Goal: Check status: Check status

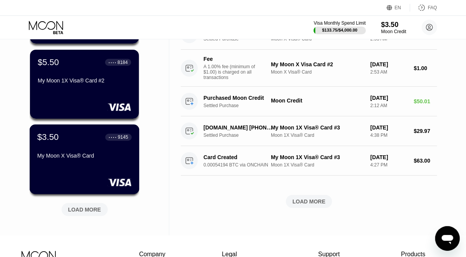
scroll to position [274, 0]
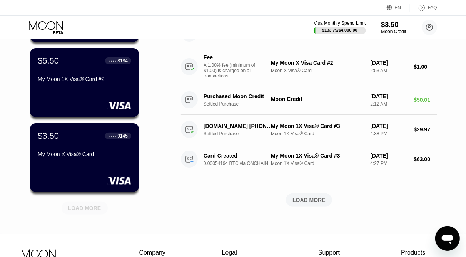
click at [90, 210] on div "LOAD MORE" at bounding box center [84, 208] width 33 height 7
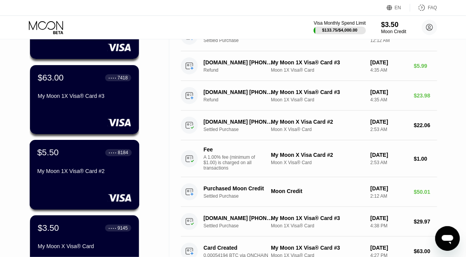
scroll to position [183, 0]
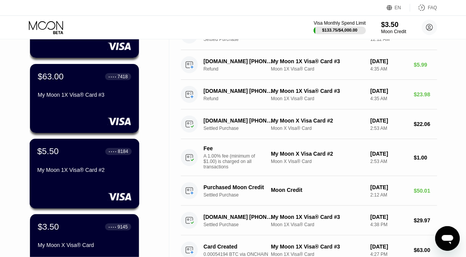
click at [86, 184] on div "$5.50 ● ● ● ● 8184 My Moon 1X Visa® Card #2" at bounding box center [85, 174] width 110 height 70
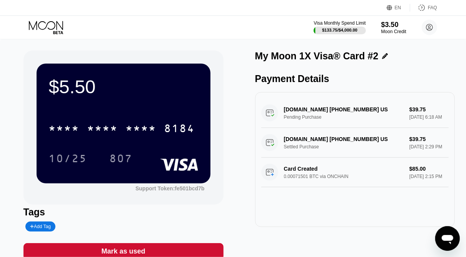
click at [50, 22] on icon at bounding box center [47, 27] width 36 height 13
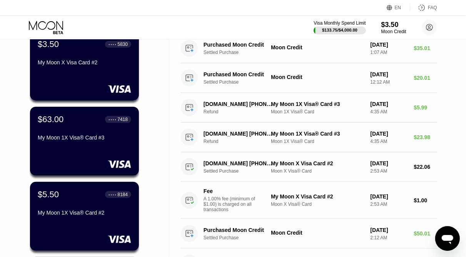
scroll to position [141, 0]
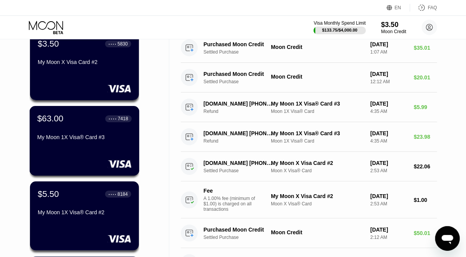
drag, startPoint x: 105, startPoint y: 144, endPoint x: 97, endPoint y: 147, distance: 9.2
click at [97, 147] on div "$63.00 ● ● ● ● 7418 My Moon 1X Visa® Card #3" at bounding box center [85, 141] width 110 height 70
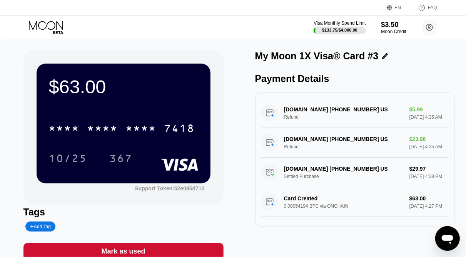
click at [60, 26] on icon at bounding box center [47, 27] width 36 height 13
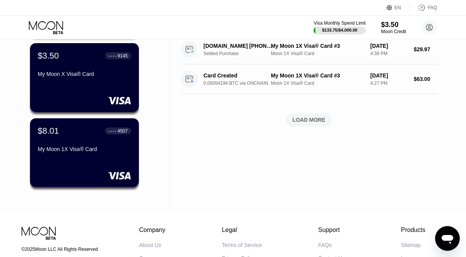
scroll to position [345, 0]
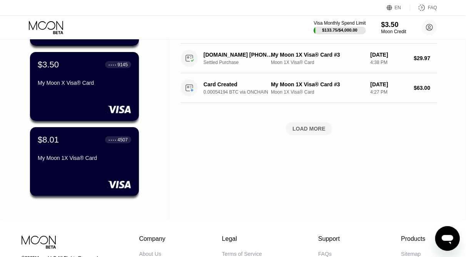
click at [309, 129] on div "LOAD MORE" at bounding box center [309, 128] width 33 height 7
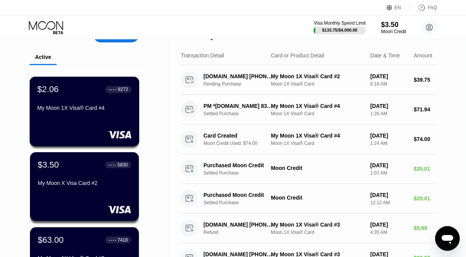
scroll to position [20, 0]
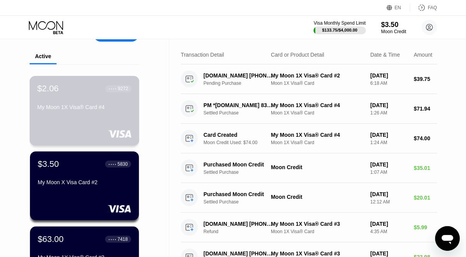
click at [88, 117] on div "$2.06 ● ● ● ● 9272 My Moon 1X Visa® Card #4" at bounding box center [85, 111] width 110 height 70
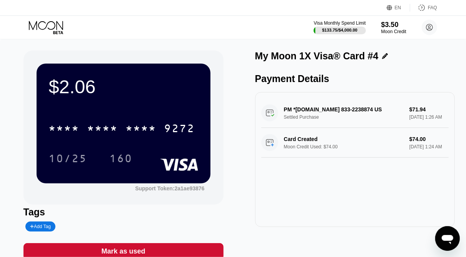
click at [53, 23] on icon at bounding box center [47, 27] width 36 height 13
